Goal: Task Accomplishment & Management: Manage account settings

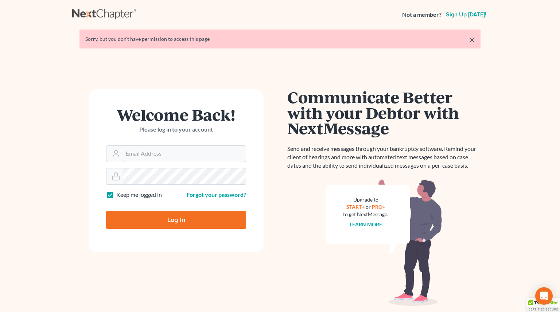
type input "megan@gorginianlaw.com"
click at [204, 215] on input "Log In" at bounding box center [176, 220] width 140 height 18
type input "Thinking..."
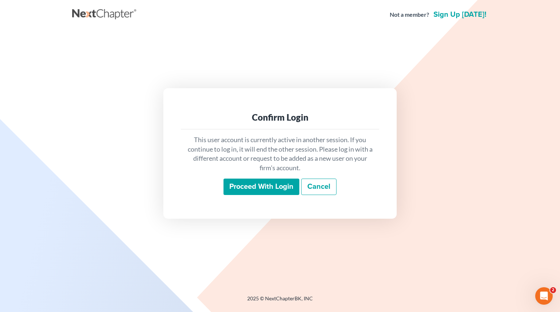
click at [323, 190] on link "Cancel" at bounding box center [318, 187] width 35 height 17
